Goal: Contribute content

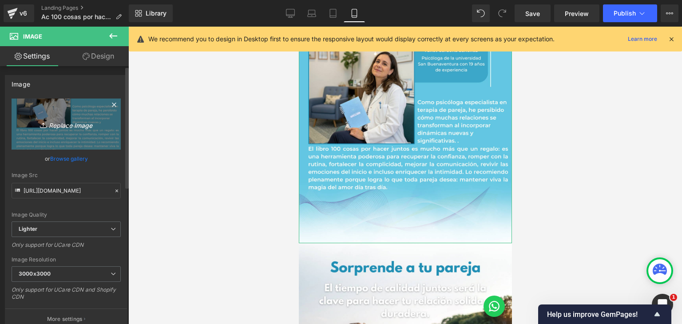
click at [68, 125] on icon "Replace Image" at bounding box center [66, 124] width 71 height 11
click at [65, 121] on icon "Replace Image" at bounding box center [66, 124] width 71 height 11
type input "C:\fakepath\PJ AC5.png"
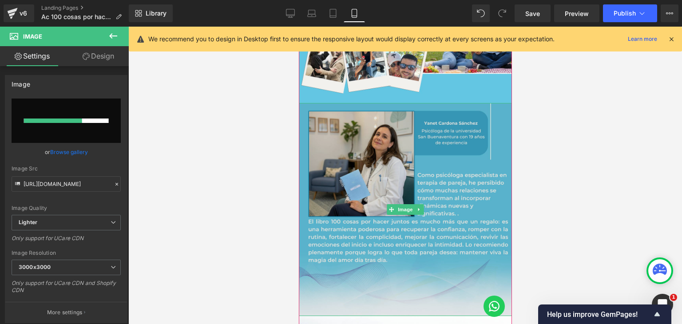
scroll to position [801, 0]
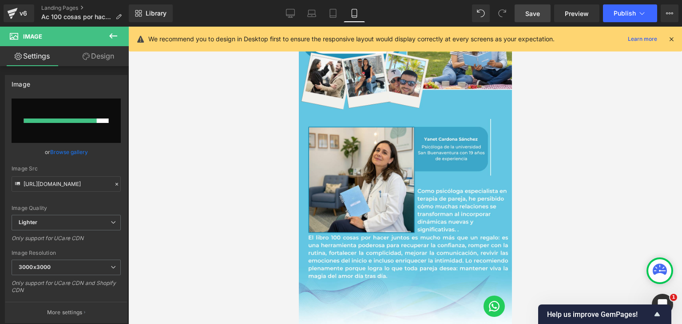
click at [530, 10] on span "Save" at bounding box center [532, 13] width 15 height 9
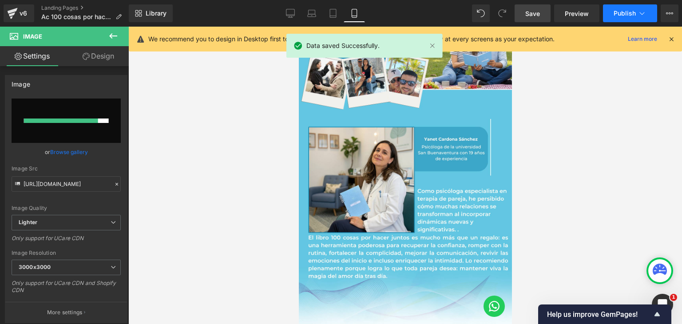
click at [620, 10] on span "Publish" at bounding box center [625, 13] width 22 height 7
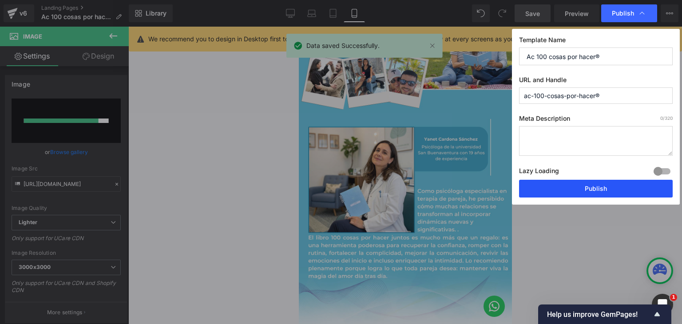
click at [579, 187] on button "Publish" at bounding box center [596, 189] width 154 height 18
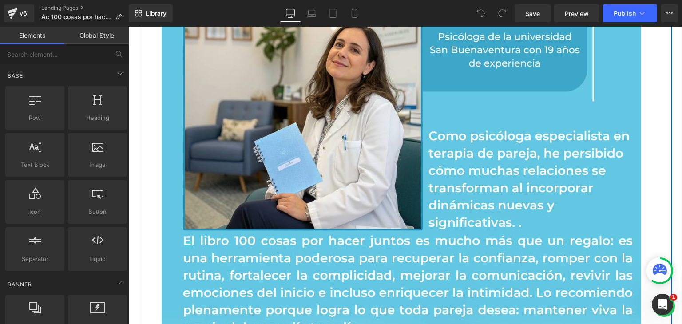
scroll to position [1909, 0]
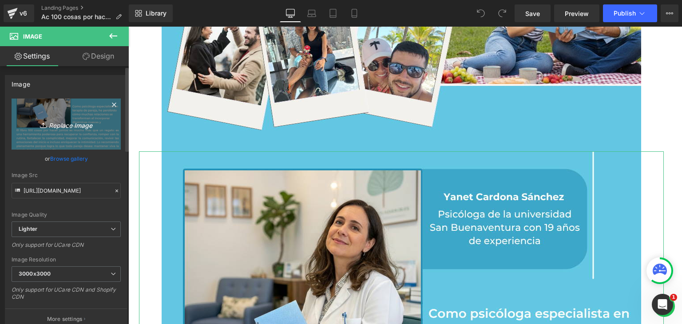
click at [59, 127] on icon "Replace Image" at bounding box center [66, 124] width 71 height 11
type input "C:\fakepath\PJ AC5.png"
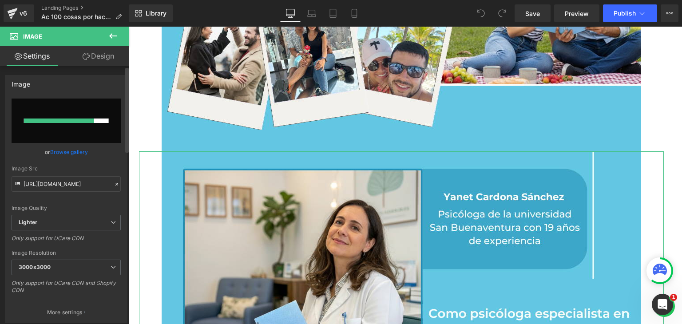
click at [61, 150] on link "Browse gallery" at bounding box center [69, 152] width 38 height 16
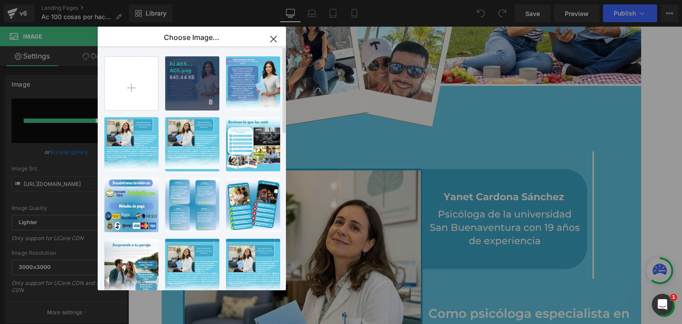
drag, startPoint x: 205, startPoint y: 93, endPoint x: 76, endPoint y: 66, distance: 131.1
click at [205, 93] on div "PJ AC5... AC5.png 845.44 KB" at bounding box center [192, 83] width 54 height 54
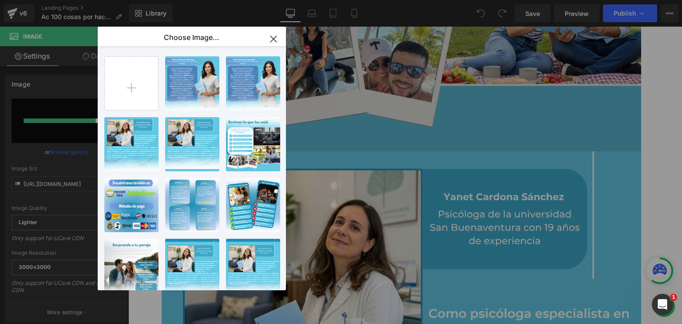
type input "https://ucarecdn.com/7aecc7a4-7250-4a51-9f90-0eb0e852a58d/-/format/auto/-/previ…"
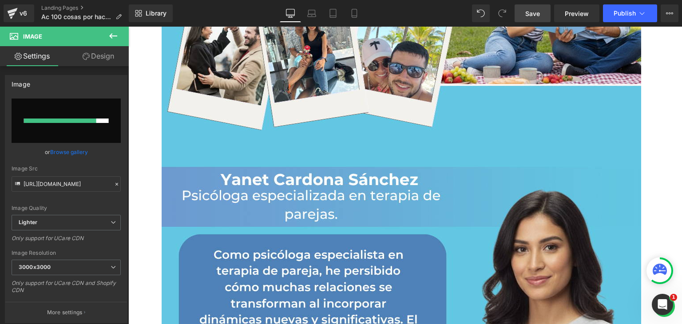
click at [534, 16] on span "Save" at bounding box center [532, 13] width 15 height 9
click at [622, 18] on button "Publish" at bounding box center [630, 13] width 54 height 18
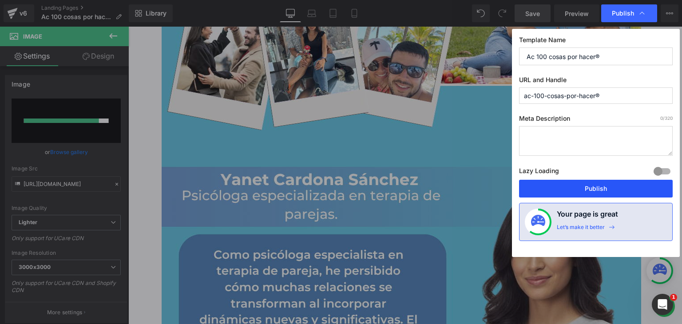
click at [596, 184] on button "Publish" at bounding box center [596, 189] width 154 height 18
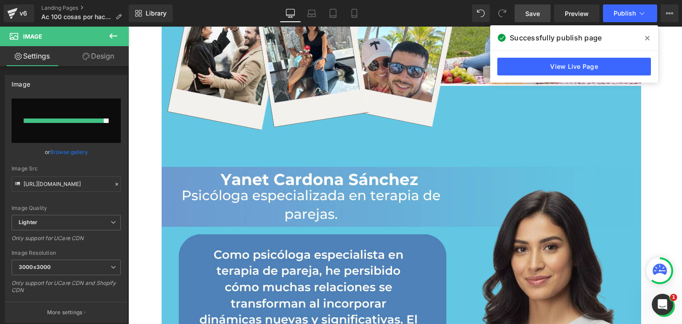
click at [648, 37] on icon at bounding box center [647, 38] width 4 height 4
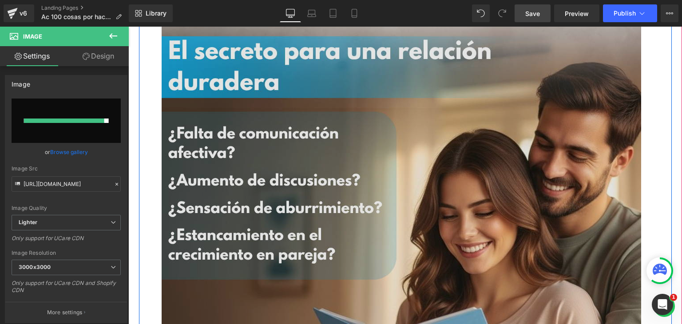
scroll to position [0, 0]
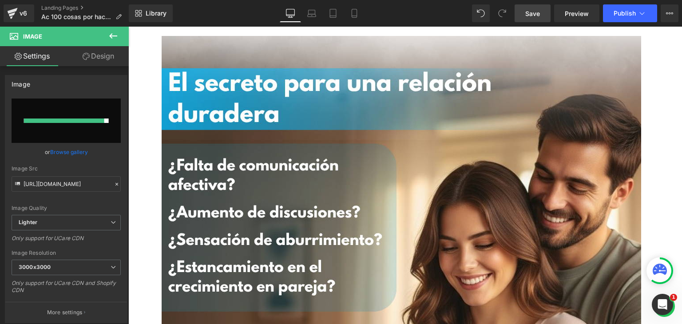
click at [523, 14] on link "Save" at bounding box center [533, 13] width 36 height 18
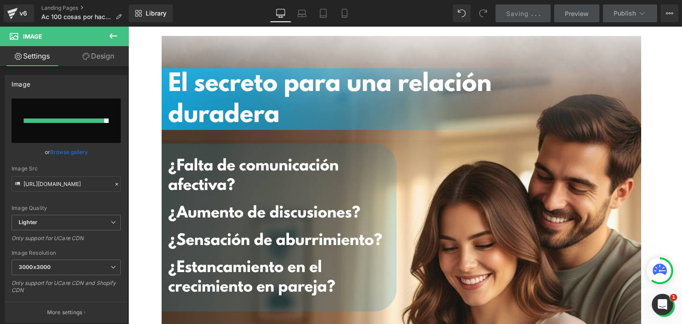
click at [531, 15] on div "Saving . . ." at bounding box center [523, 13] width 34 height 9
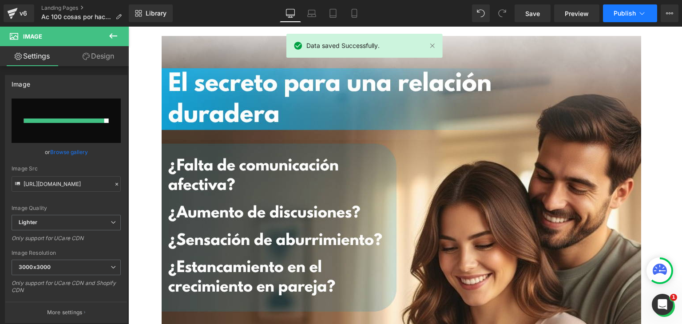
click at [623, 11] on span "Publish" at bounding box center [625, 13] width 22 height 7
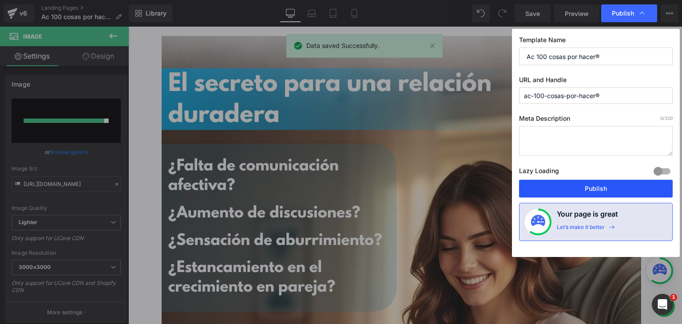
click at [551, 187] on button "Publish" at bounding box center [596, 189] width 154 height 18
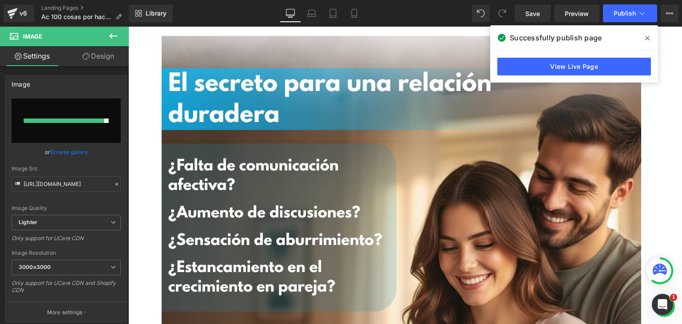
click at [646, 37] on icon at bounding box center [647, 38] width 4 height 4
